Goal: Information Seeking & Learning: Learn about a topic

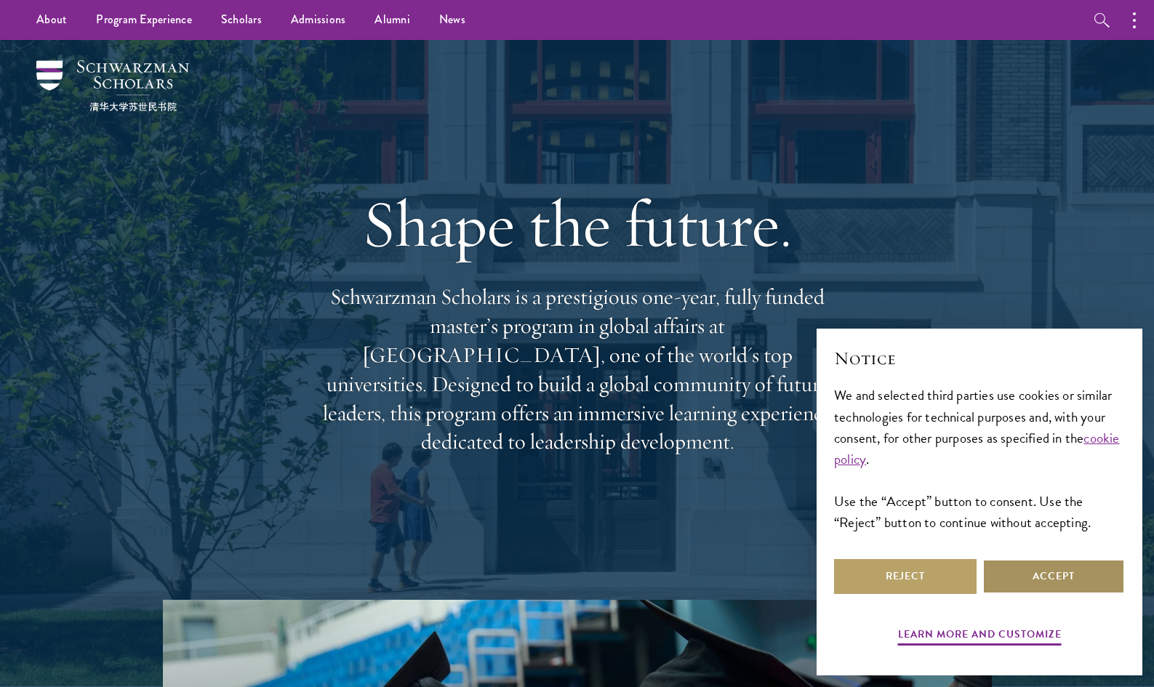
click at [1029, 569] on button "Accept" at bounding box center [1054, 576] width 143 height 35
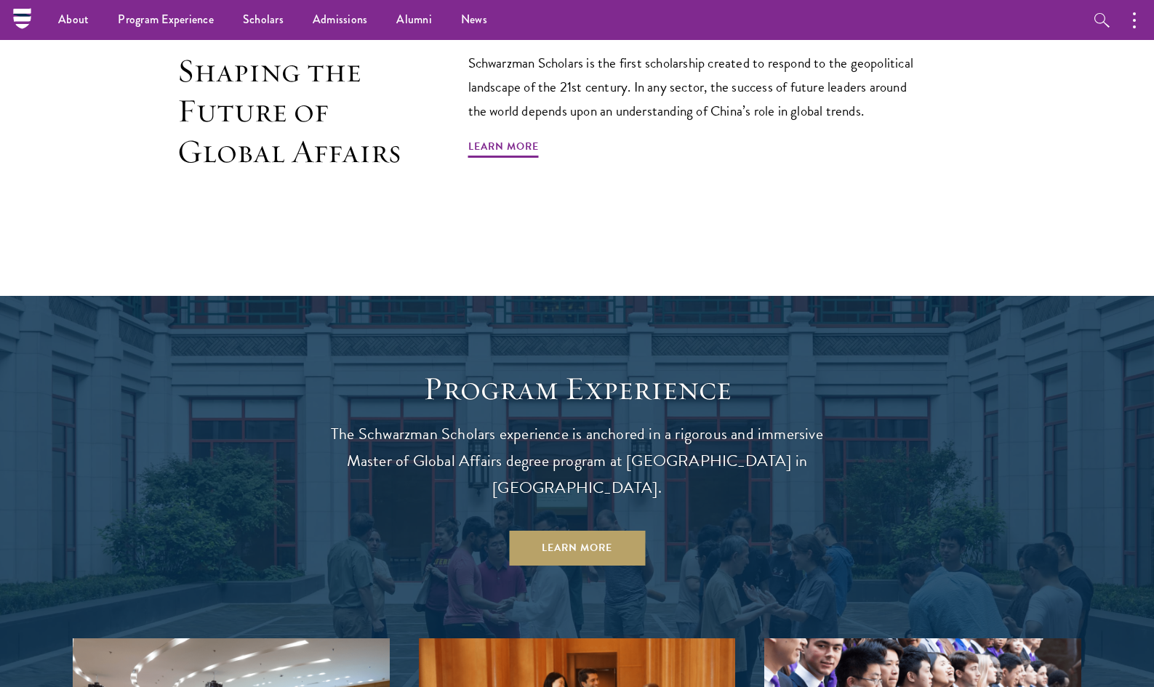
scroll to position [1066, 0]
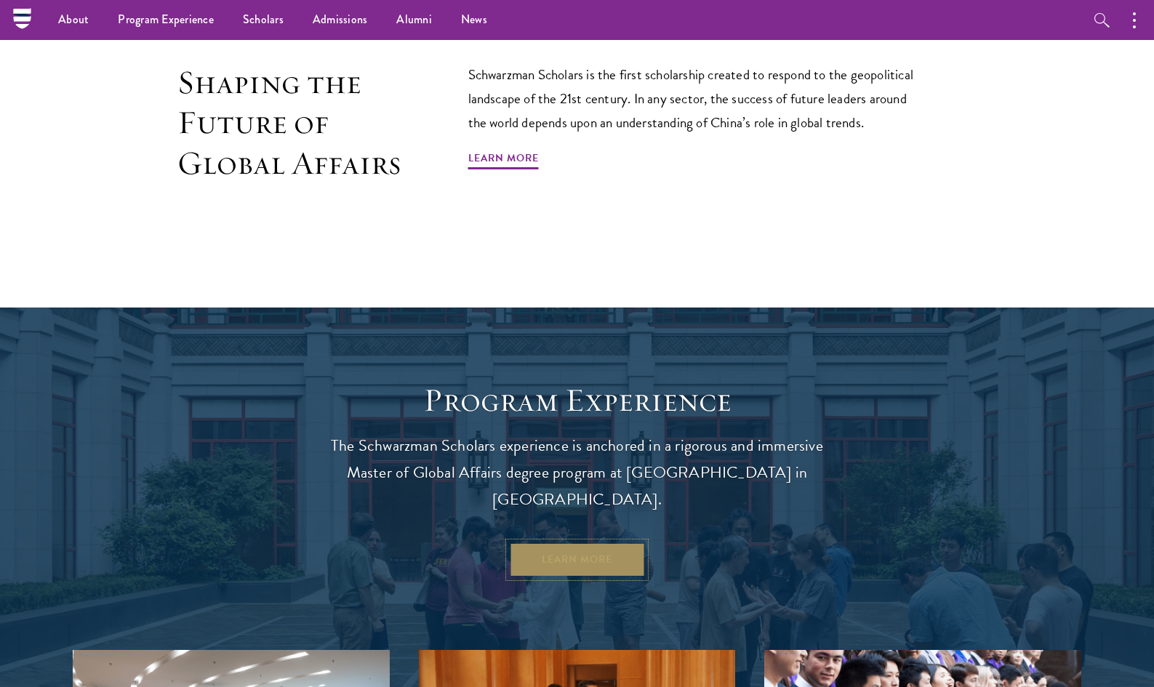
click at [572, 543] on link "Learn More" at bounding box center [577, 560] width 136 height 35
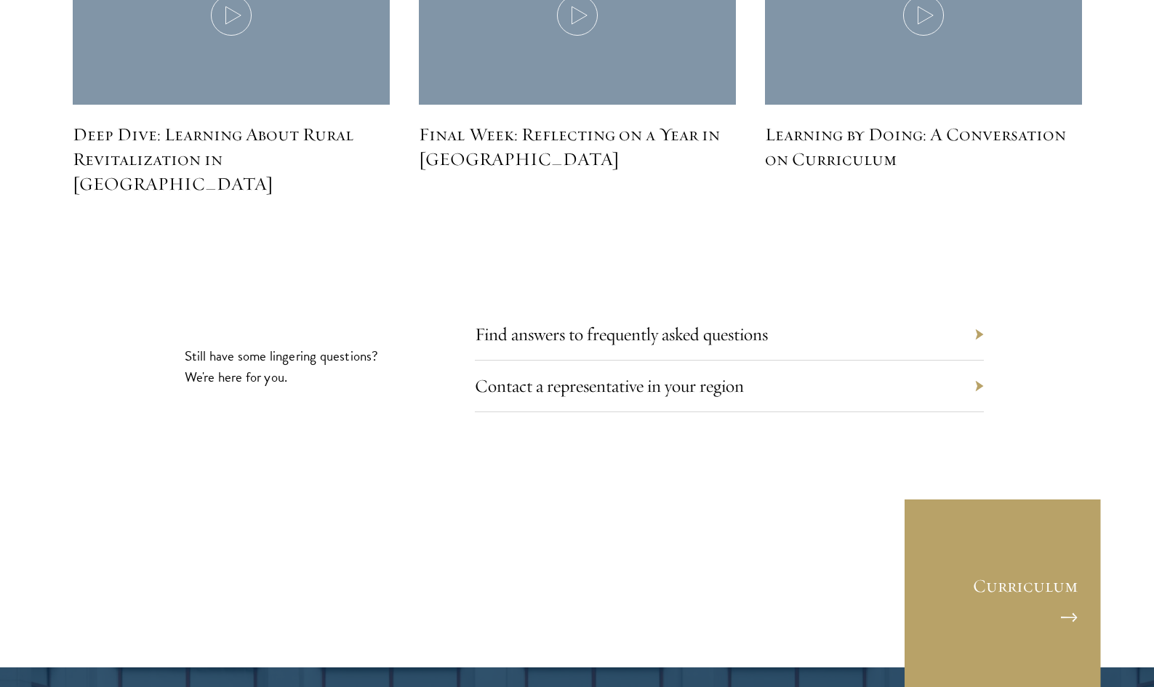
scroll to position [6690, 0]
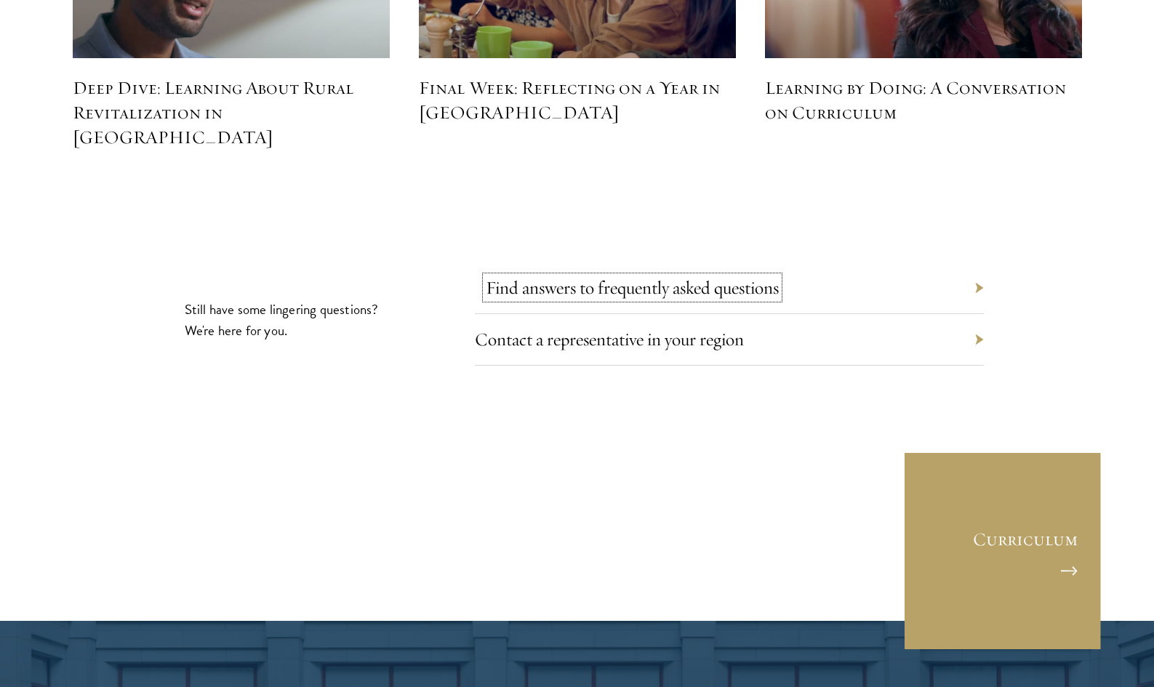
click at [600, 276] on link "Find answers to frequently asked questions" at bounding box center [632, 287] width 293 height 23
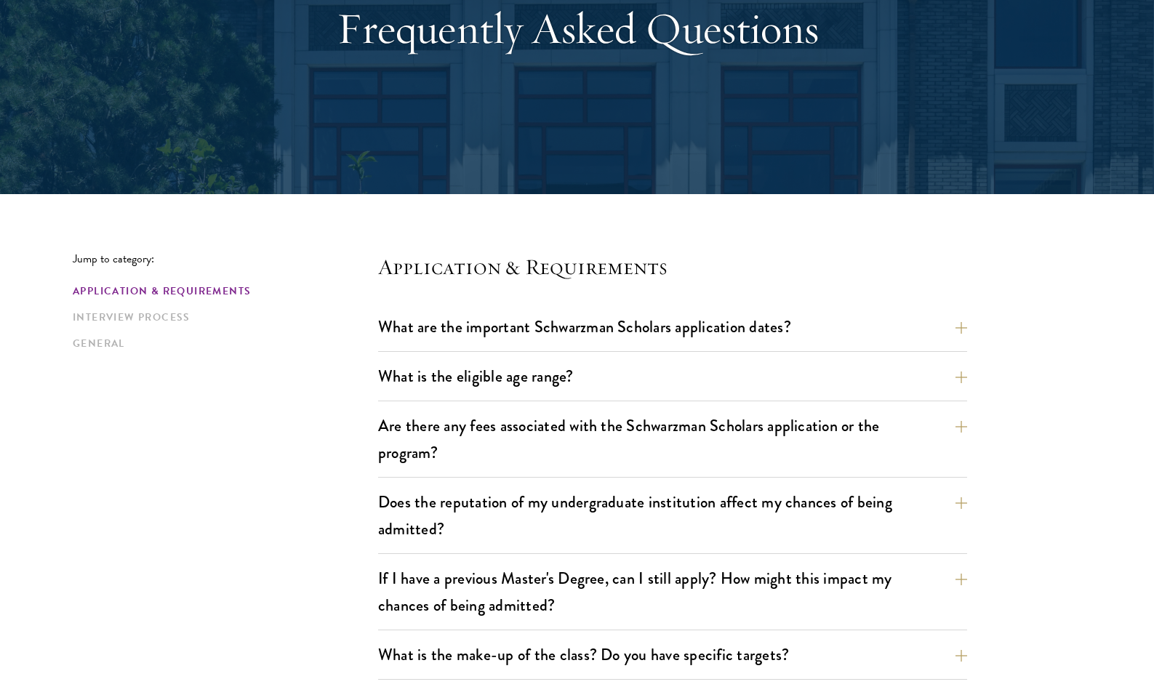
scroll to position [211, 0]
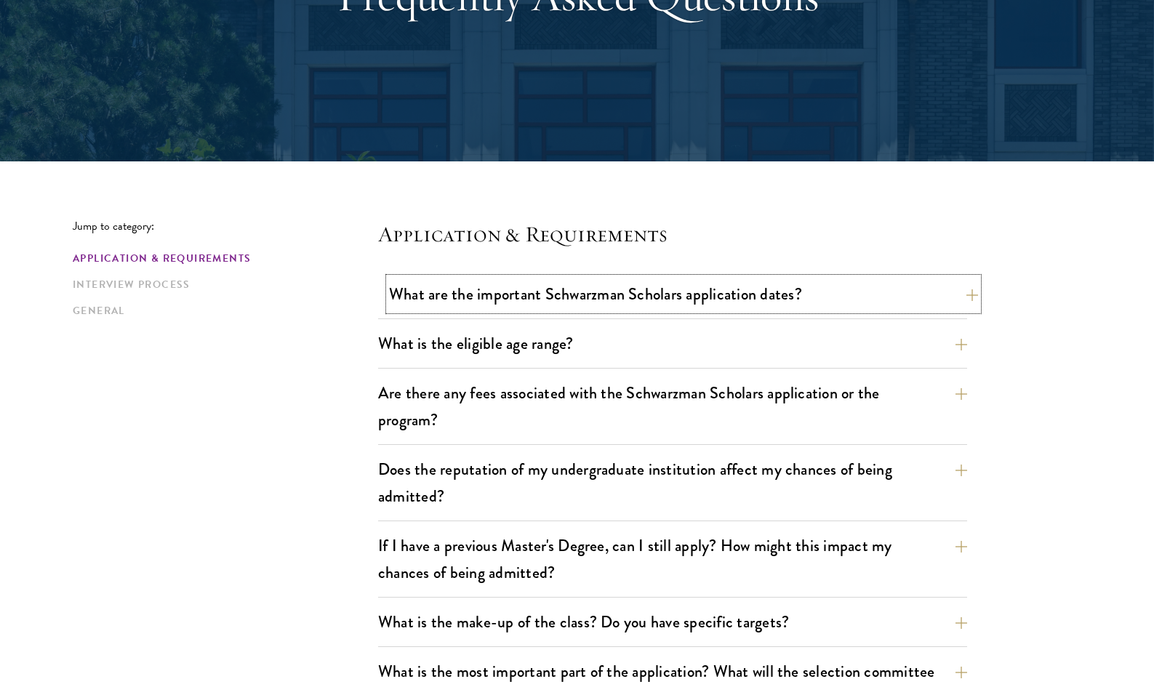
click at [663, 285] on button "What are the important Schwarzman Scholars application dates?" at bounding box center [683, 294] width 589 height 33
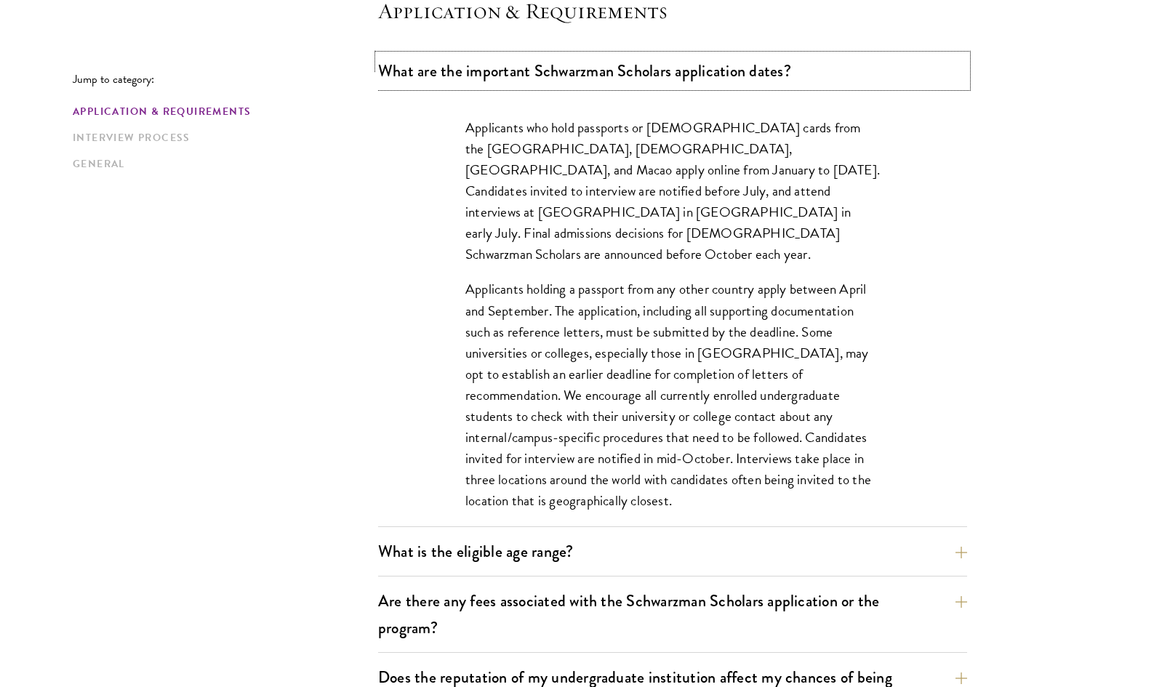
scroll to position [437, 0]
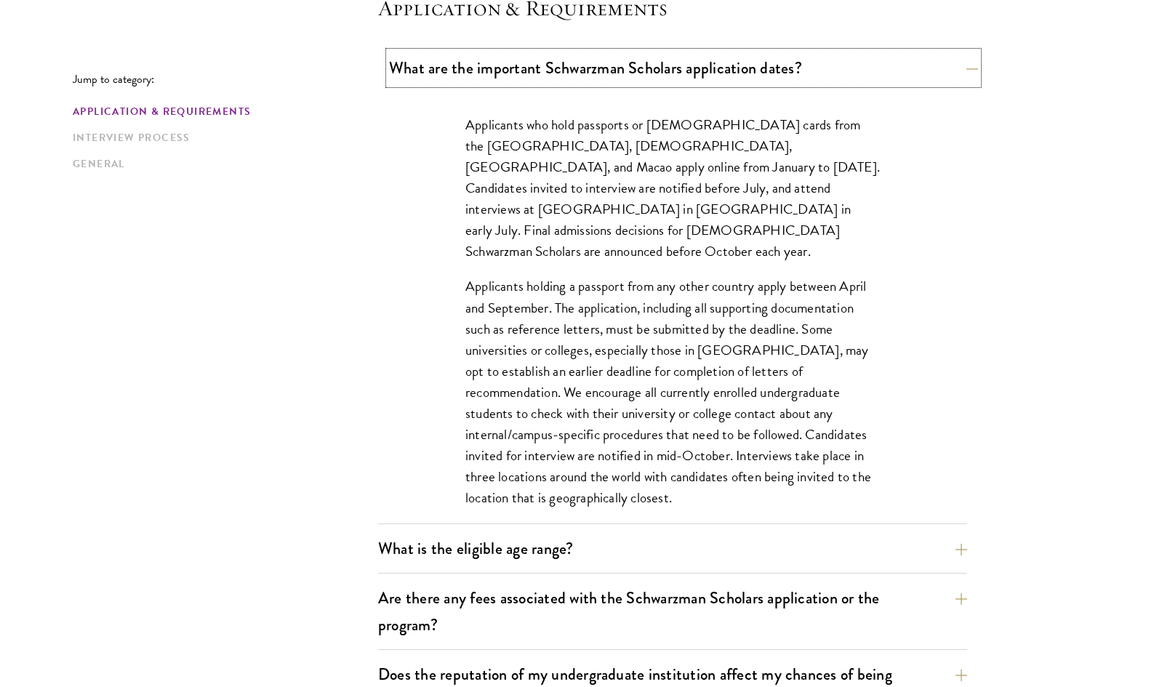
click at [474, 73] on button "What are the important Schwarzman Scholars application dates?" at bounding box center [683, 68] width 589 height 33
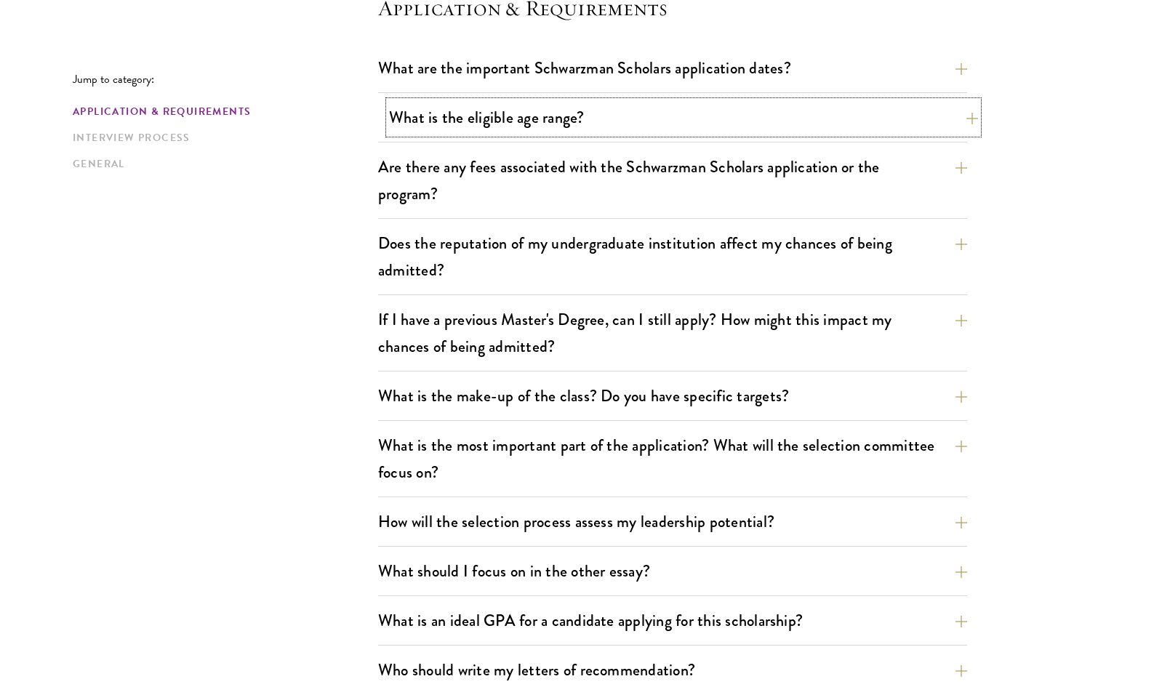
click at [494, 103] on button "What is the eligible age range?" at bounding box center [683, 117] width 589 height 33
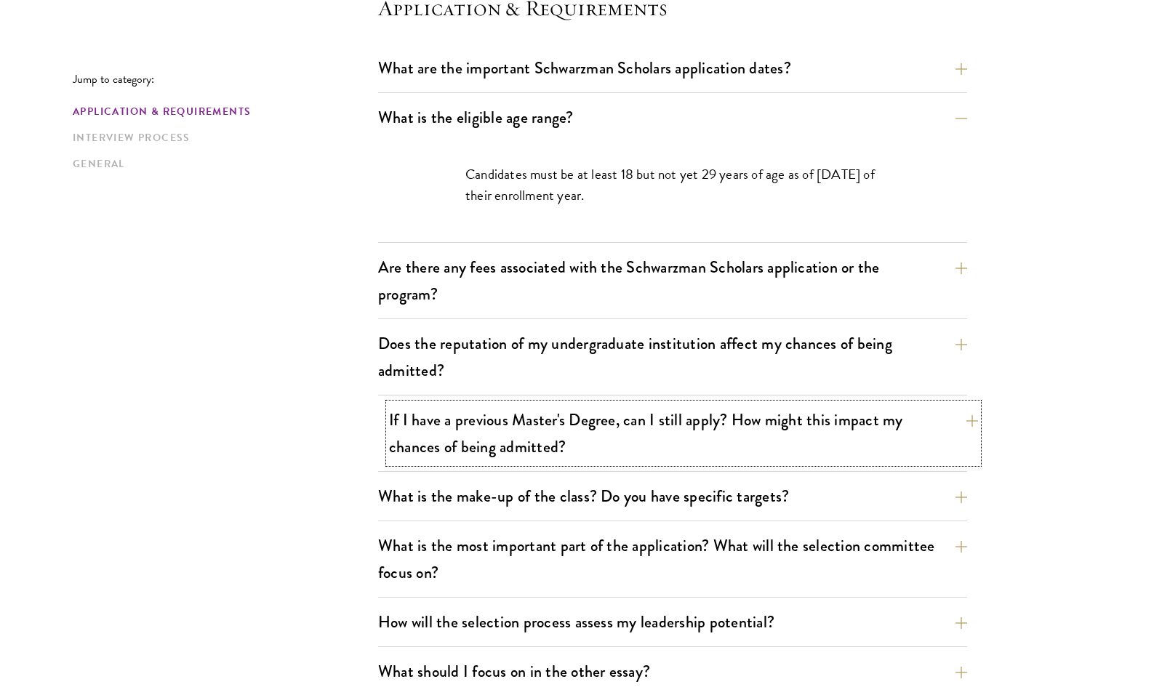
click at [526, 425] on button "If I have a previous Master's Degree, can I still apply? How might this impact …" at bounding box center [683, 434] width 589 height 60
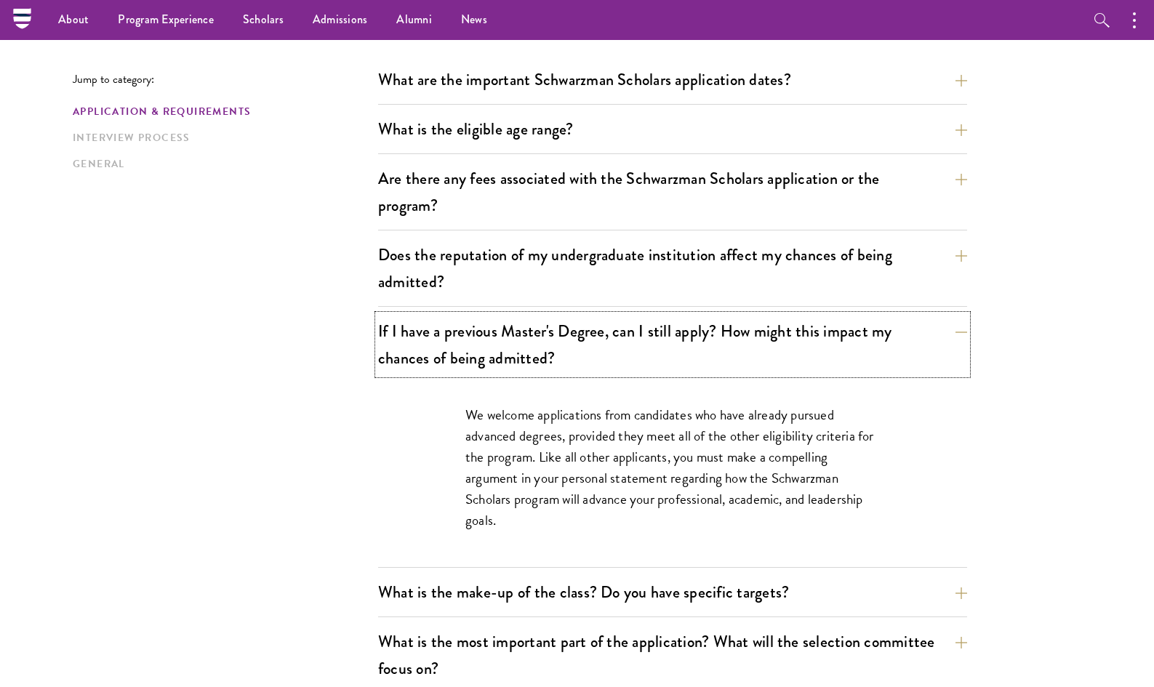
scroll to position [418, 0]
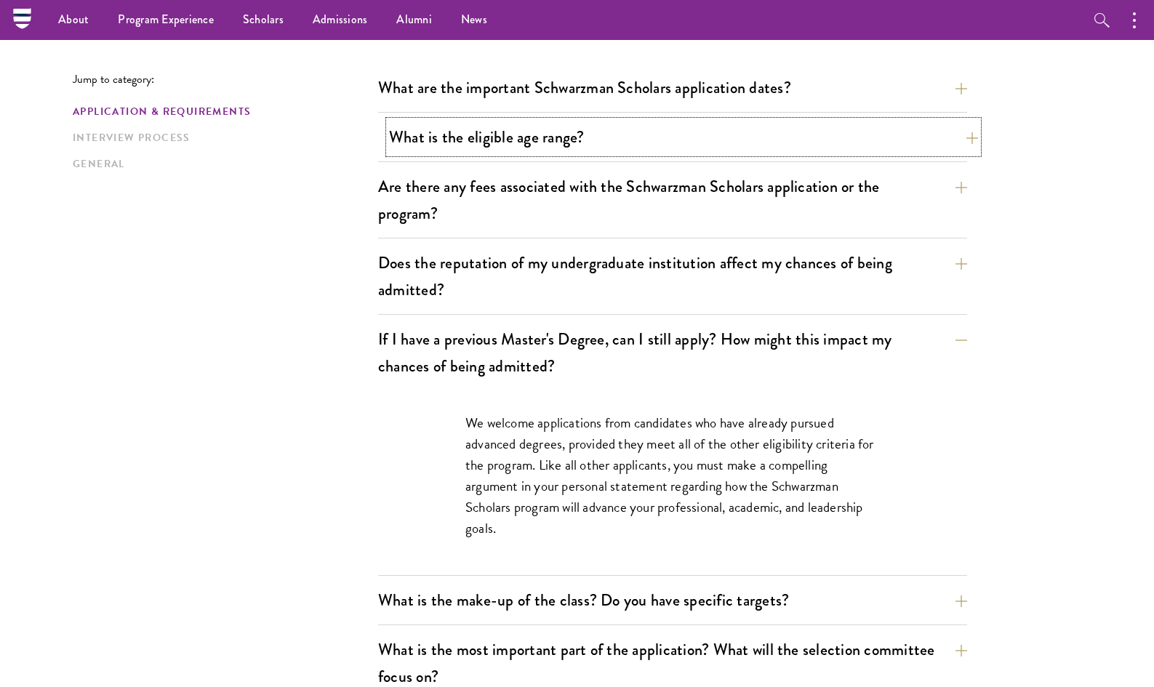
click at [562, 129] on button "What is the eligible age range?" at bounding box center [683, 137] width 589 height 33
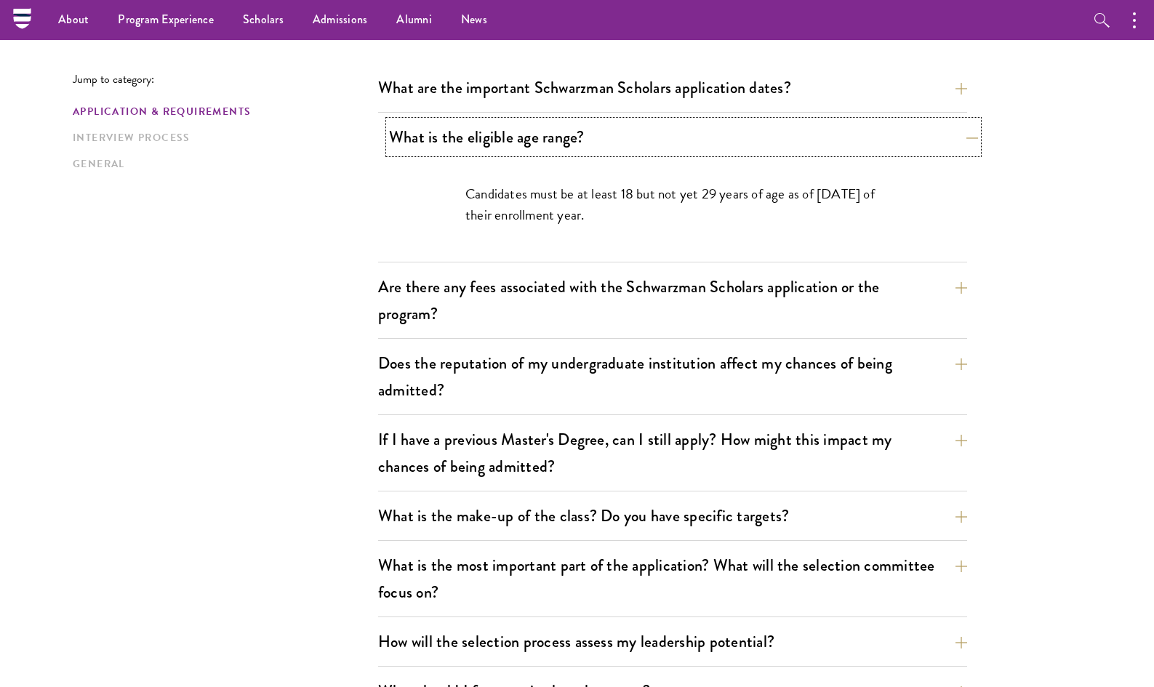
click at [562, 129] on button "What is the eligible age range?" at bounding box center [683, 137] width 589 height 33
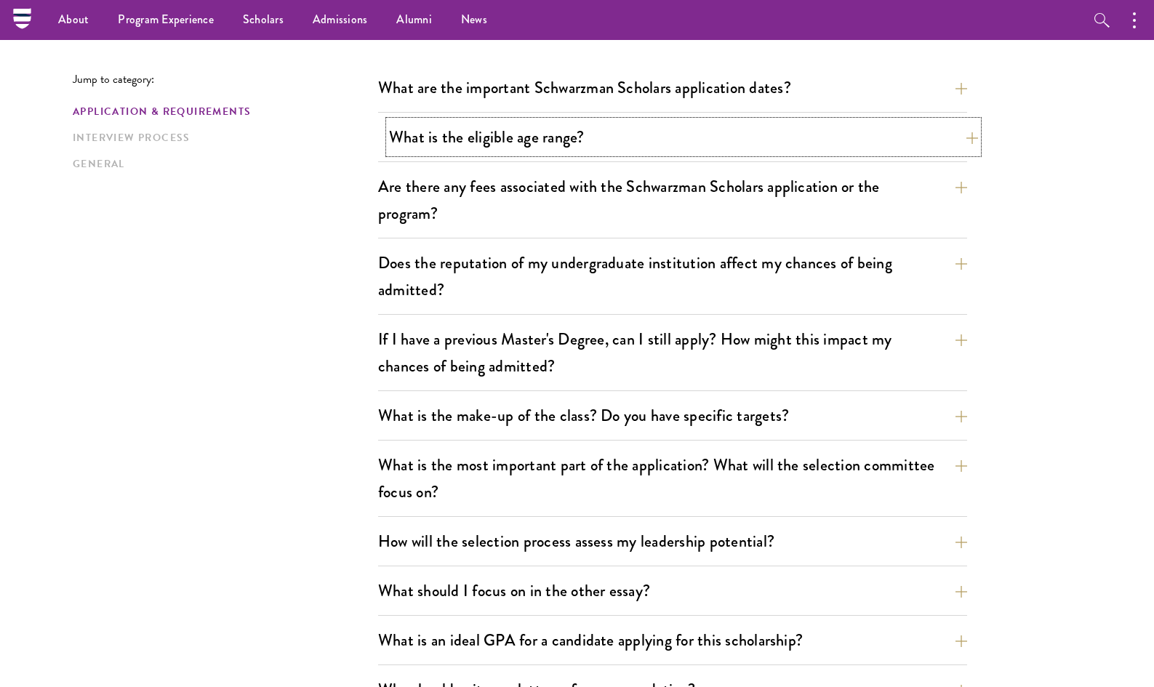
click at [720, 135] on button "What is the eligible age range?" at bounding box center [683, 137] width 589 height 33
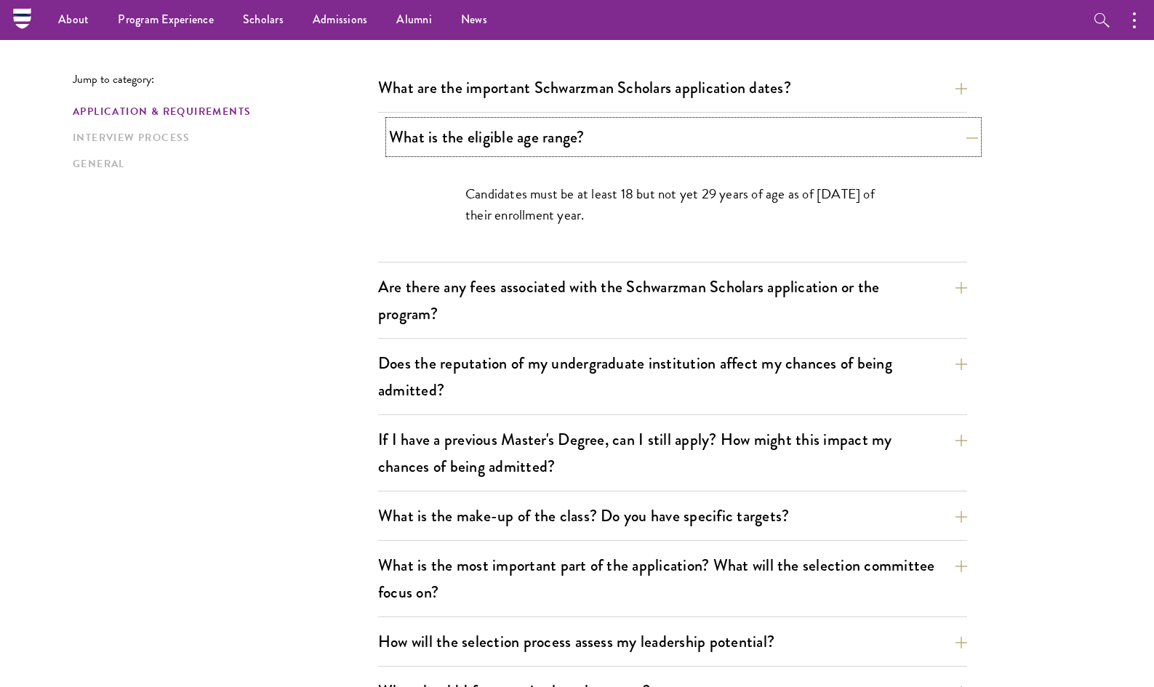
click at [720, 135] on button "What is the eligible age range?" at bounding box center [683, 137] width 589 height 33
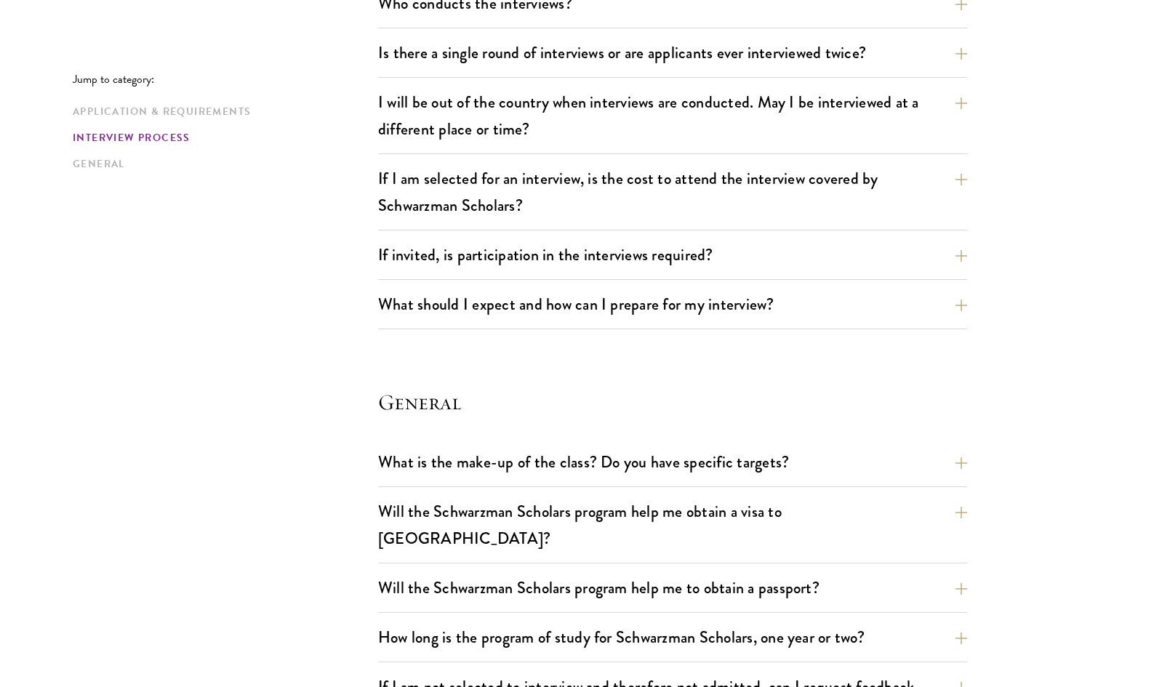
scroll to position [1776, 0]
